Goal: Transaction & Acquisition: Book appointment/travel/reservation

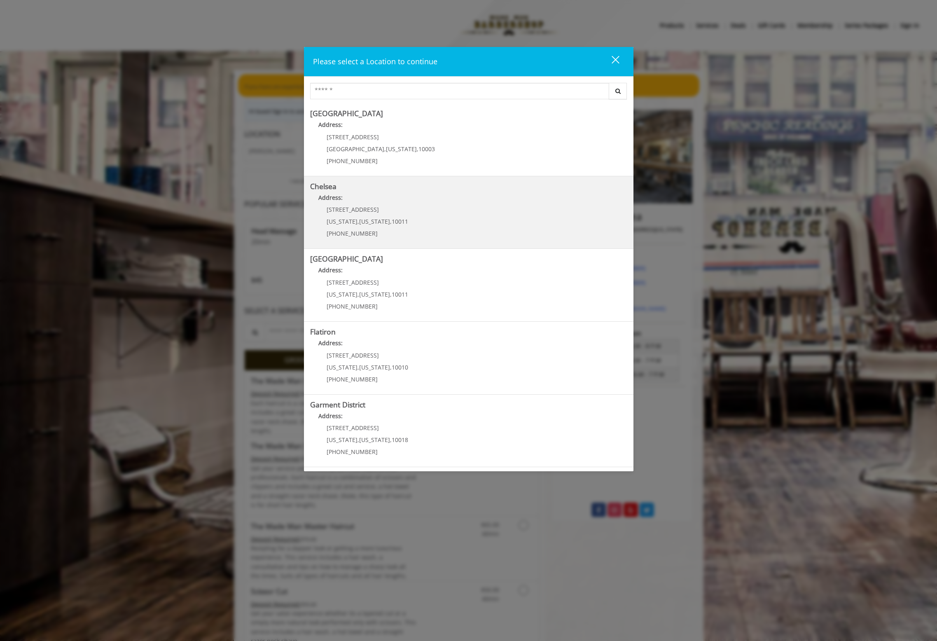
click at [367, 215] on div "[STREET_ADDRESS][US_STATE][US_STATE] (917) 639-3902" at bounding box center [361, 224] width 102 height 36
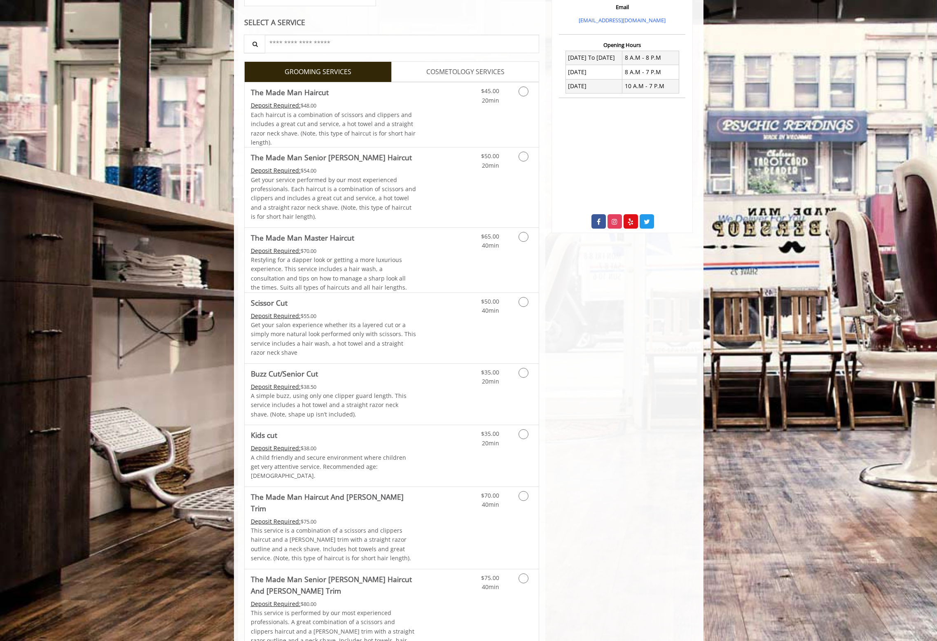
scroll to position [329, 0]
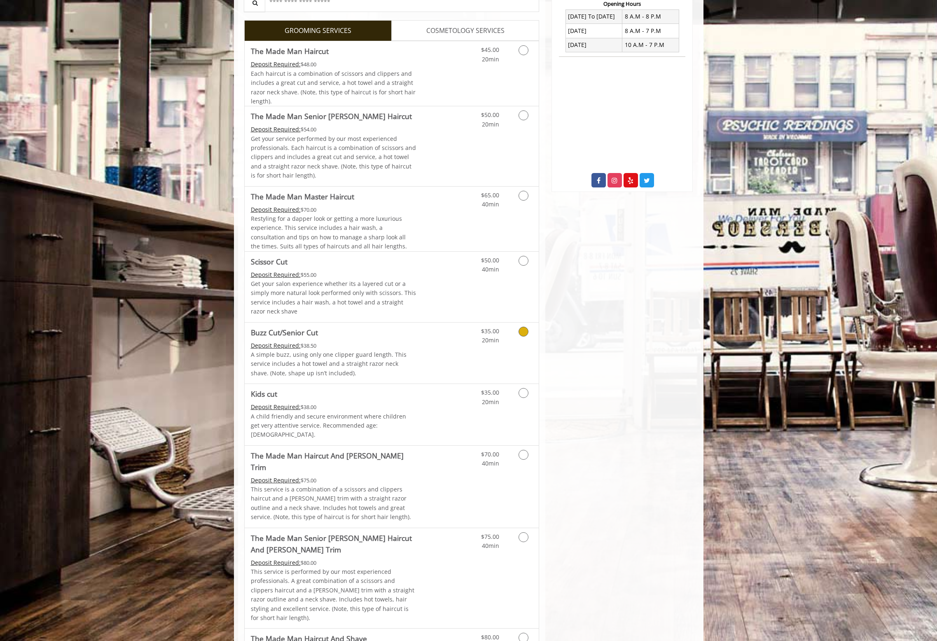
click at [523, 330] on icon "Grooming services" at bounding box center [523, 332] width 10 height 10
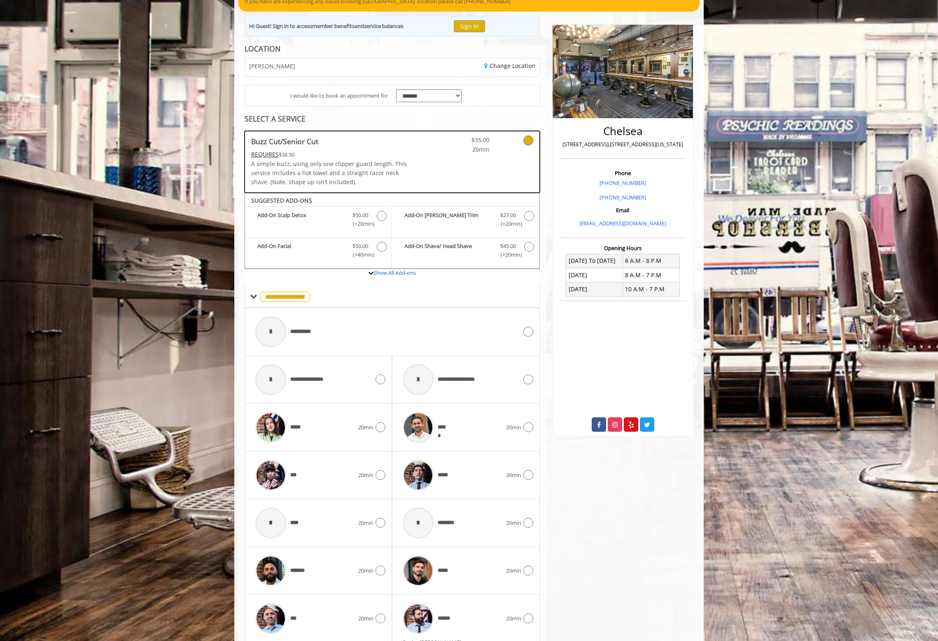
scroll to position [172, 0]
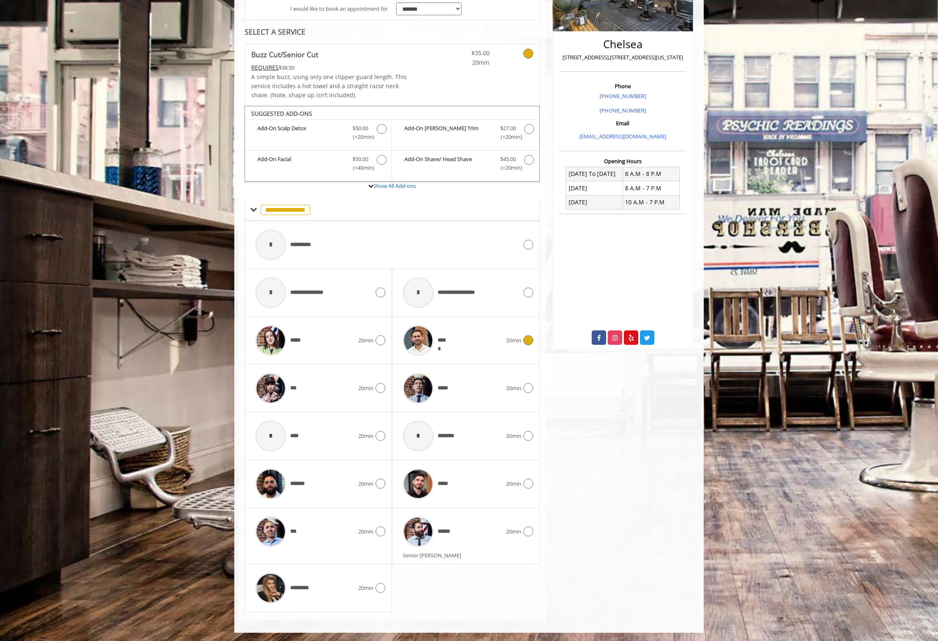
click at [528, 341] on icon at bounding box center [528, 340] width 10 height 10
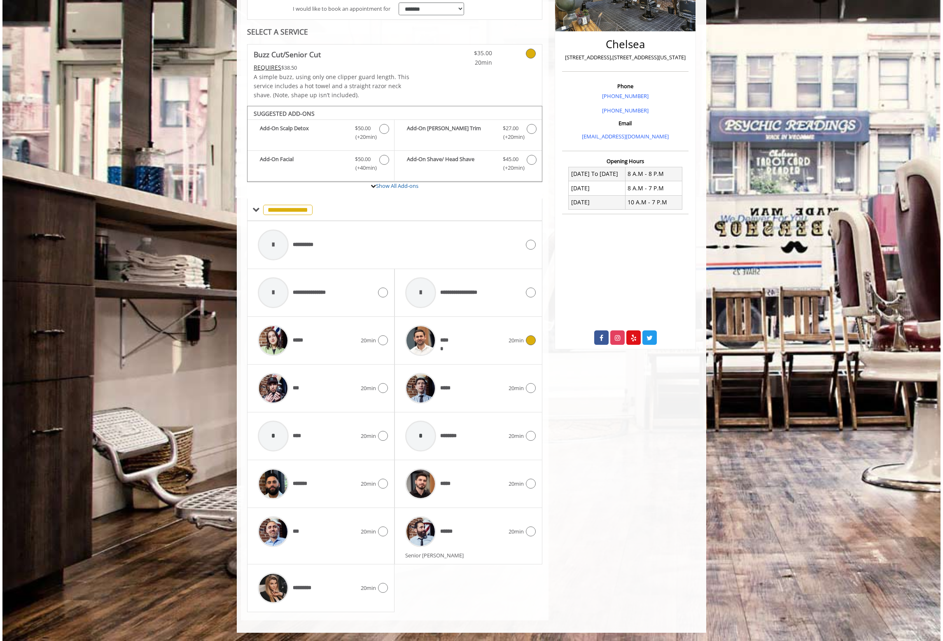
scroll to position [0, 0]
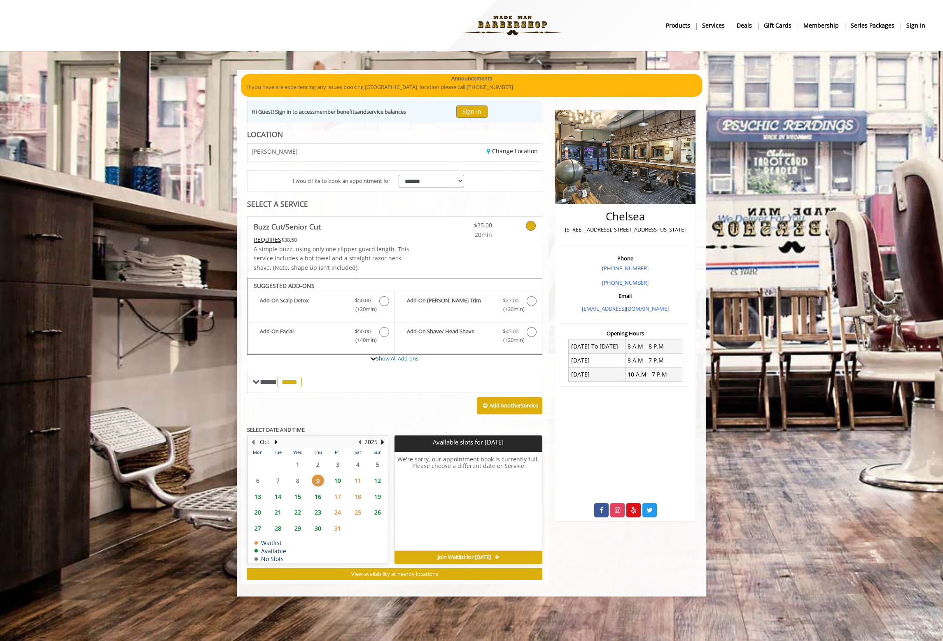
click at [318, 480] on span "9" at bounding box center [318, 480] width 12 height 12
click at [338, 479] on span "10" at bounding box center [337, 480] width 12 height 12
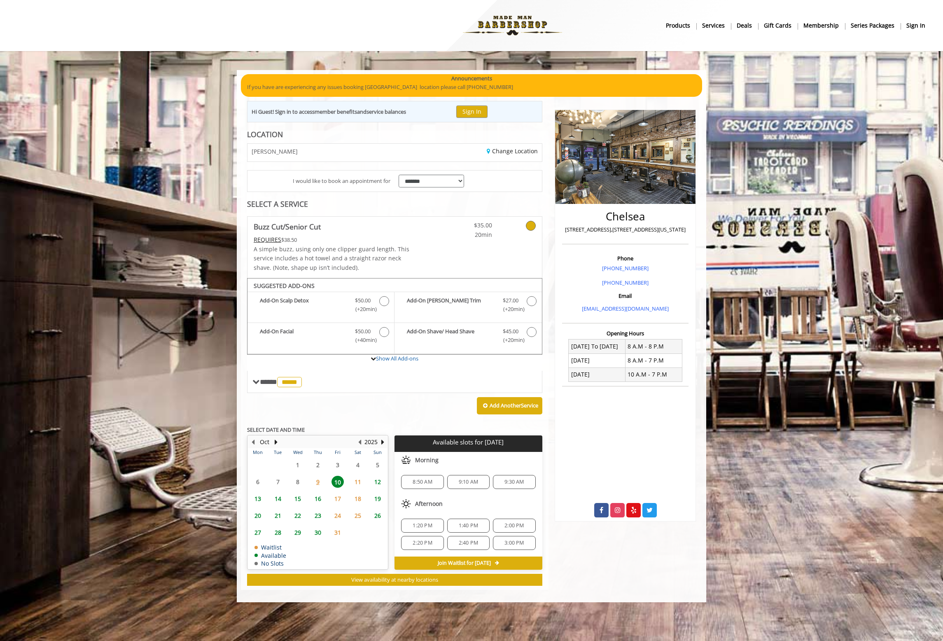
click at [317, 480] on span "9" at bounding box center [318, 482] width 12 height 12
